Goal: Transaction & Acquisition: Purchase product/service

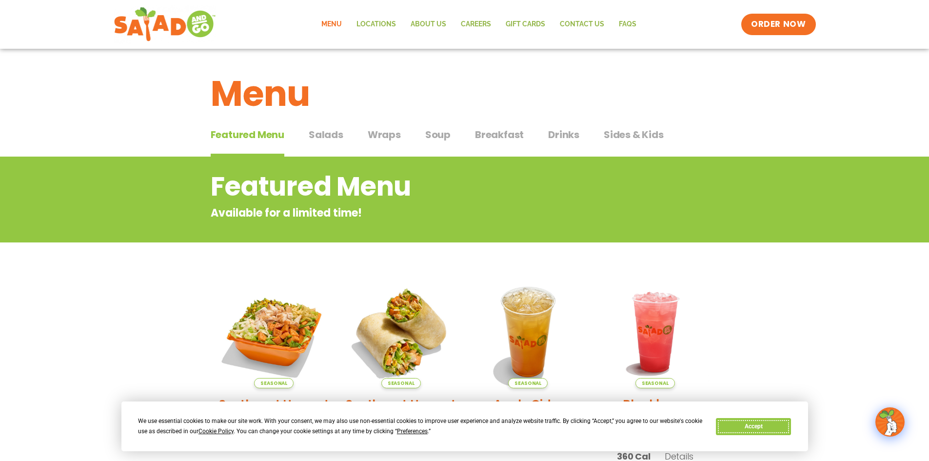
click at [778, 430] on button "Accept" at bounding box center [753, 426] width 75 height 17
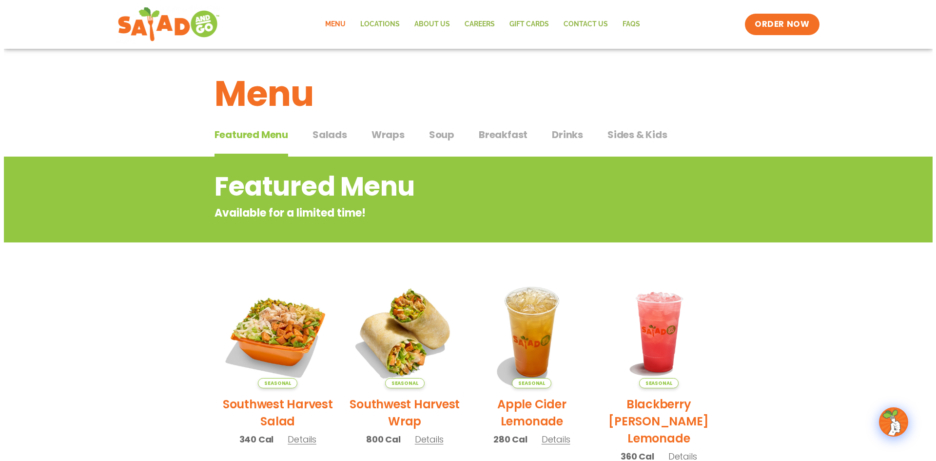
scroll to position [49, 0]
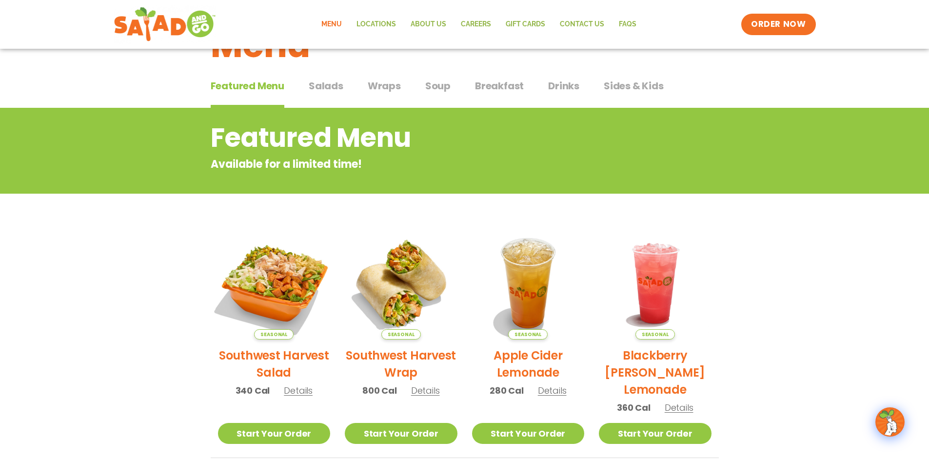
click at [285, 260] on img at bounding box center [274, 283] width 132 height 132
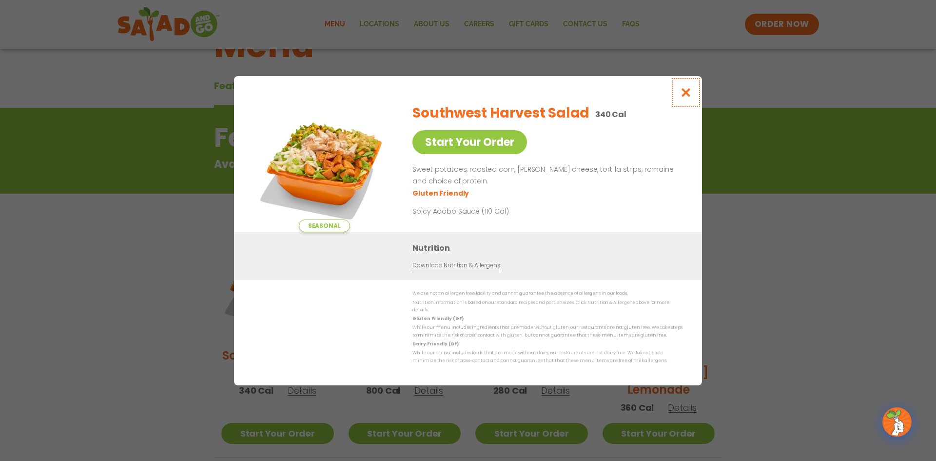
click at [683, 96] on icon "Close modal" at bounding box center [686, 92] width 12 height 10
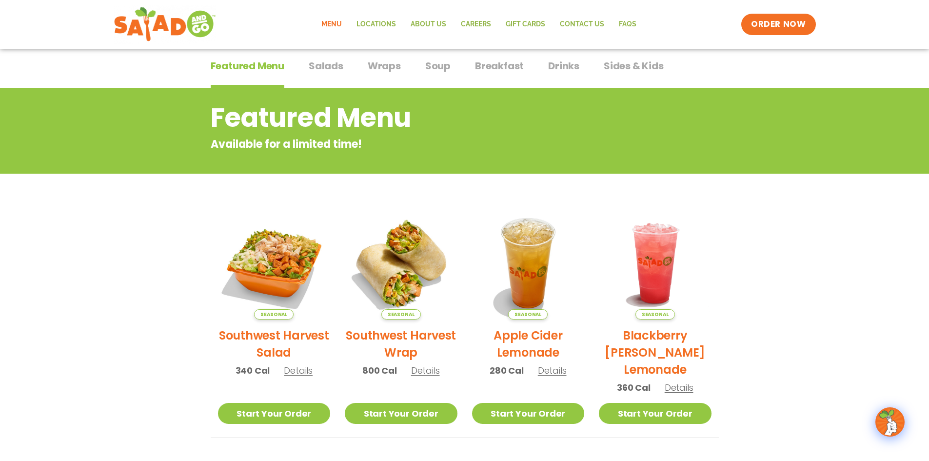
scroll to position [59, 0]
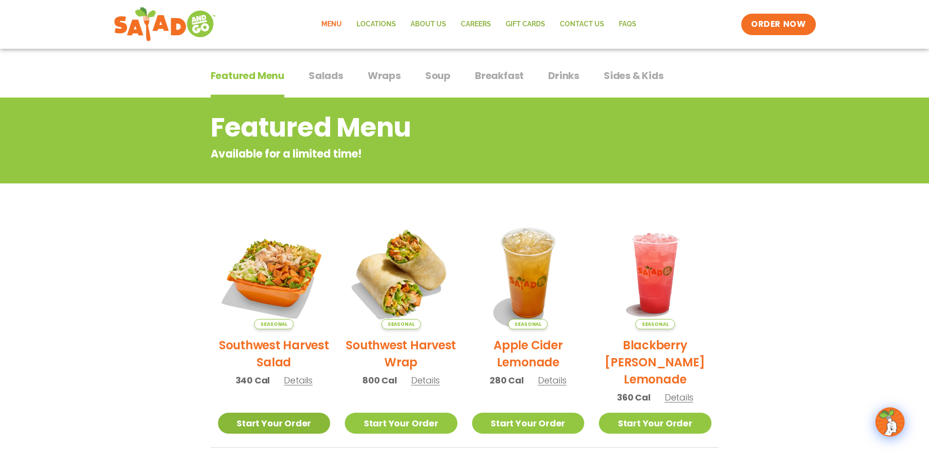
drag, startPoint x: 281, startPoint y: 434, endPoint x: 281, endPoint y: 428, distance: 5.9
click at [281, 429] on li "Seasonal Southwest Harvest Salad 340 Cal Details Start Your Order Seasonal Star…" at bounding box center [274, 332] width 127 height 231
click at [281, 427] on link "Start Your Order" at bounding box center [274, 423] width 113 height 21
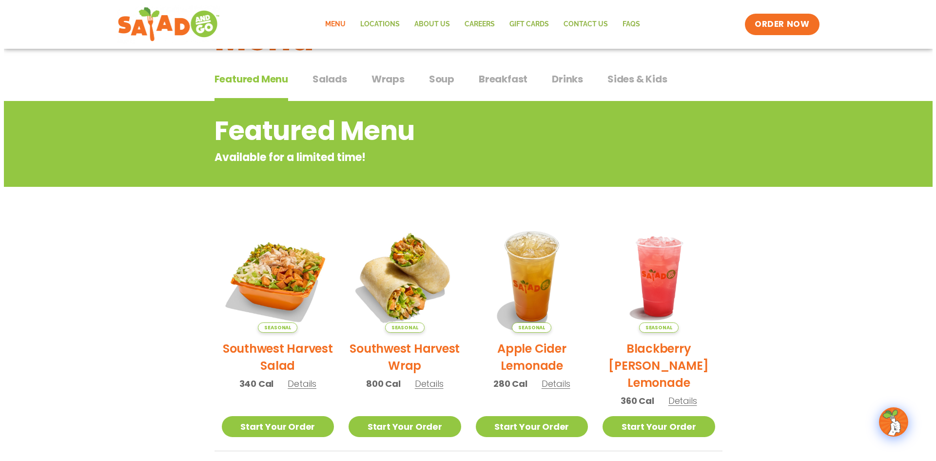
scroll to position [146, 0]
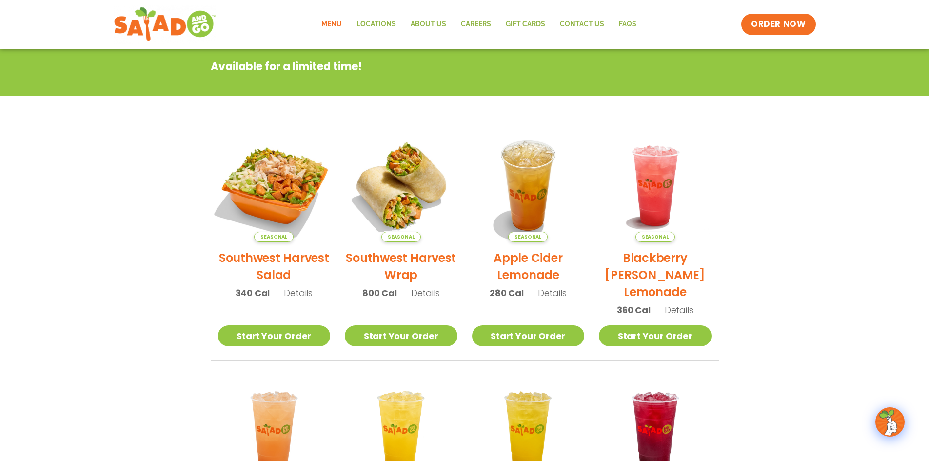
click at [269, 193] on img at bounding box center [274, 185] width 132 height 132
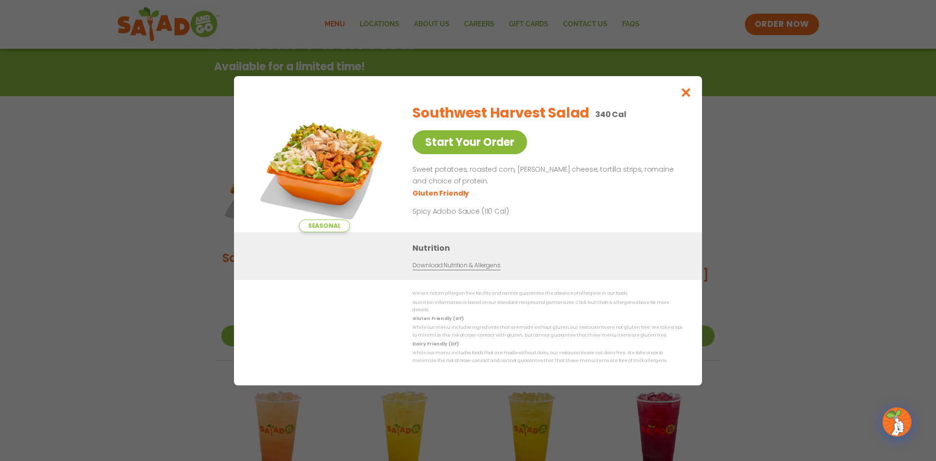
click at [491, 142] on link "Start Your Order" at bounding box center [470, 142] width 115 height 24
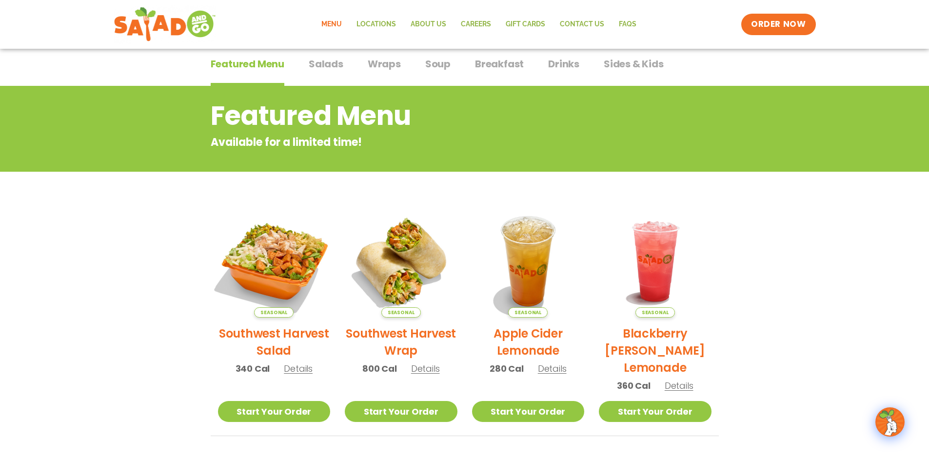
scroll to position [195, 0]
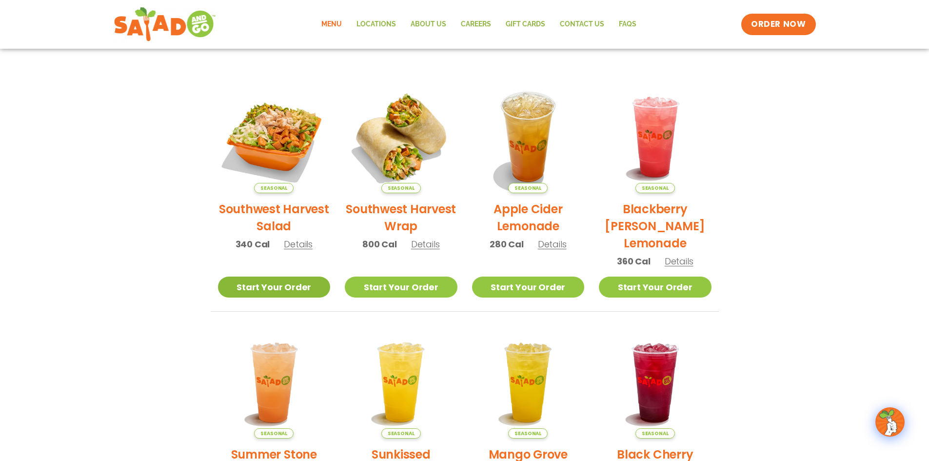
click at [284, 283] on link "Start Your Order" at bounding box center [274, 287] width 113 height 21
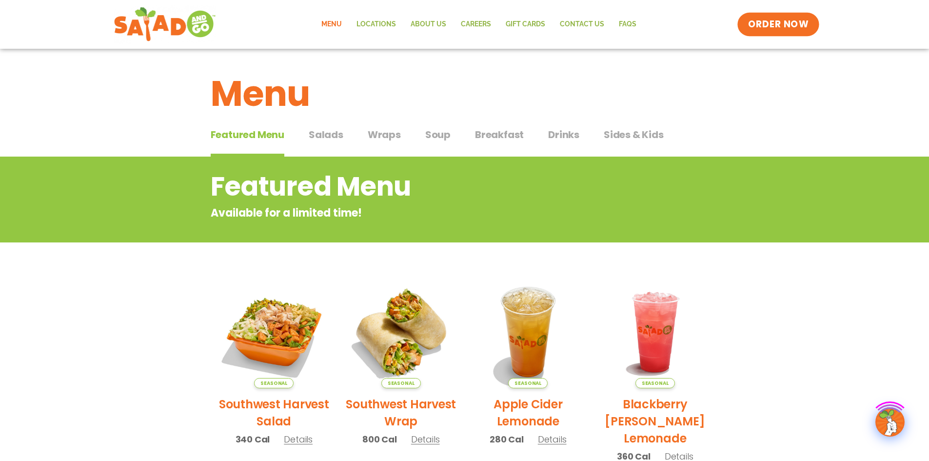
click at [773, 20] on span "ORDER NOW" at bounding box center [778, 24] width 60 height 13
